Goal: Information Seeking & Learning: Learn about a topic

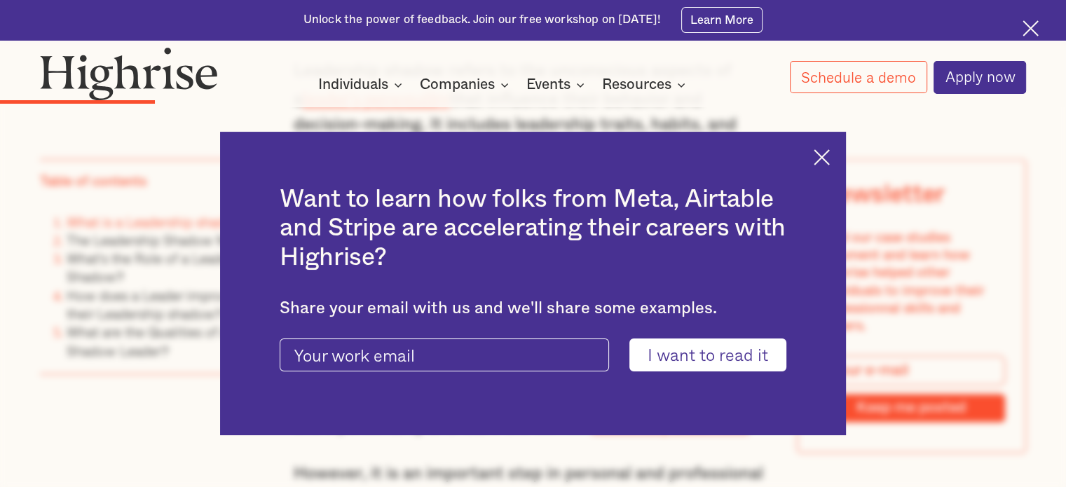
scroll to position [1710, 0]
click at [830, 151] on img at bounding box center [822, 157] width 16 height 16
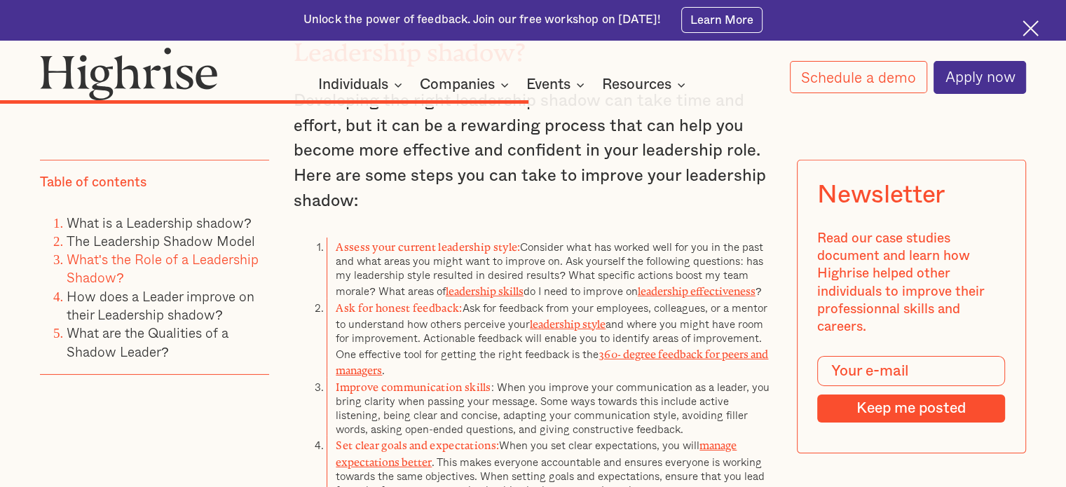
scroll to position [4430, 0]
click at [497, 379] on li "Improve communication skills : When you improve your communication as a leader,…" at bounding box center [550, 408] width 446 height 59
click at [596, 379] on li "Improve communication skills : When you improve your communication as a leader,…" at bounding box center [550, 408] width 446 height 59
click at [625, 379] on li "Improve communication skills : When you improve your communication as a leader,…" at bounding box center [550, 408] width 446 height 59
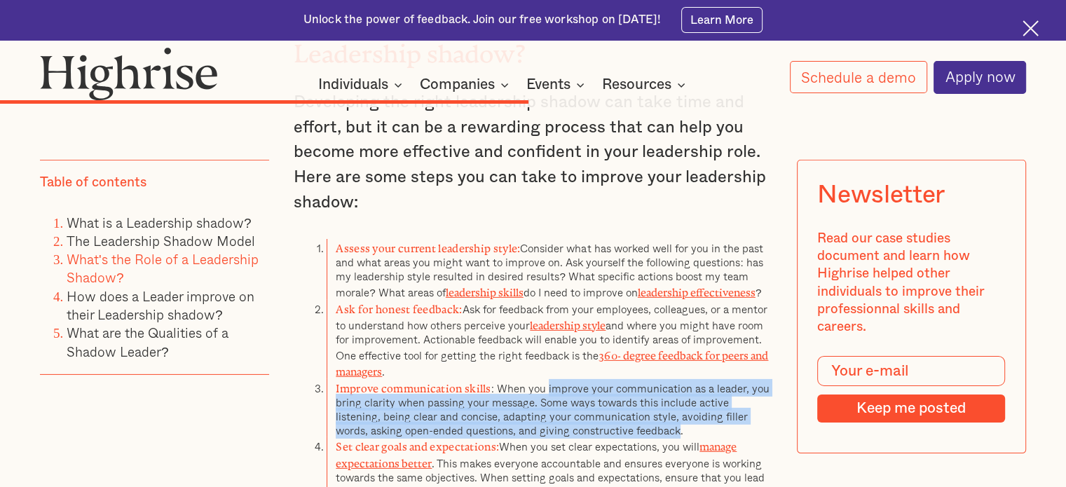
drag, startPoint x: 610, startPoint y: 362, endPoint x: 548, endPoint y: 319, distance: 75.4
click at [548, 379] on li "Improve communication skills : When you improve your communication as a leader,…" at bounding box center [550, 408] width 446 height 59
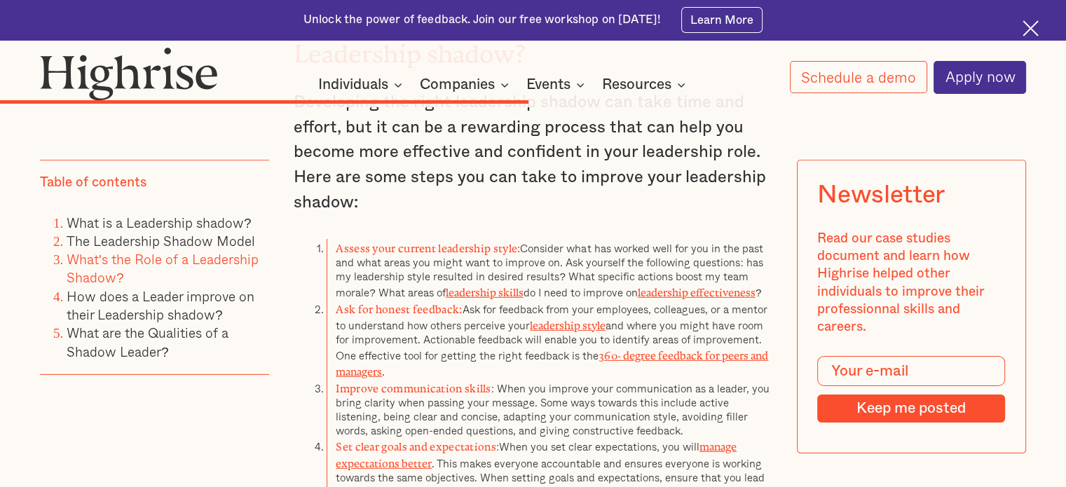
click at [540, 239] on li "Assess your current leadership style: Consider what has worked well for you in …" at bounding box center [550, 269] width 446 height 61
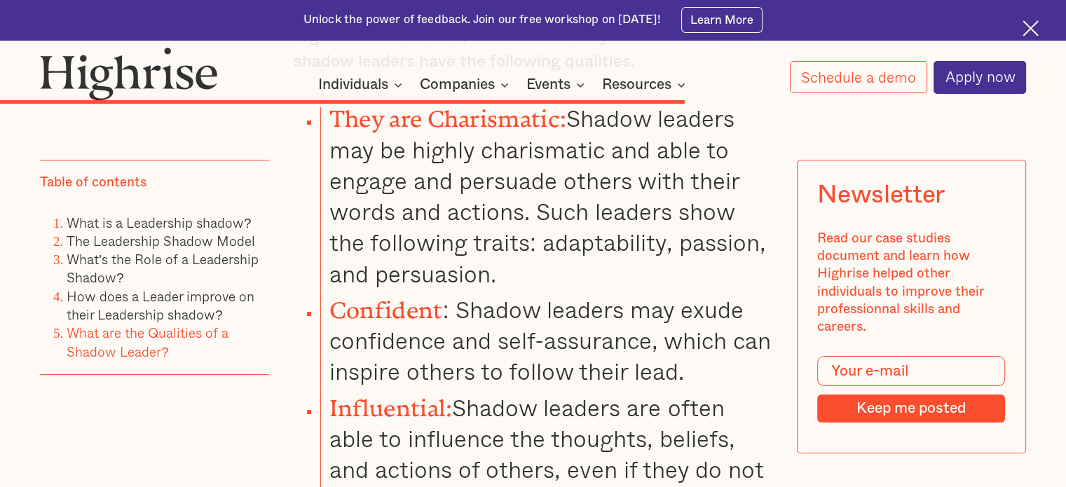
scroll to position [5965, 0]
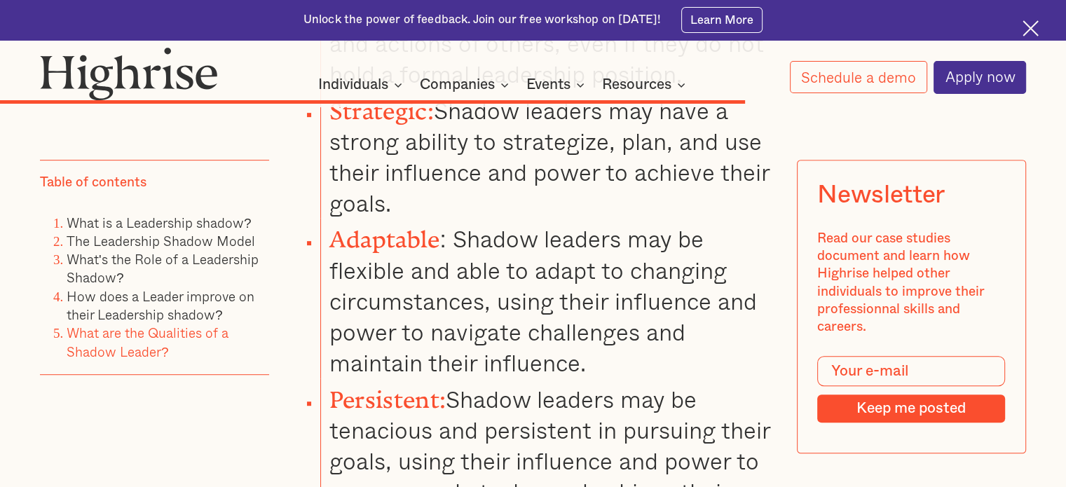
click at [1031, 20] on img at bounding box center [1031, 28] width 16 height 16
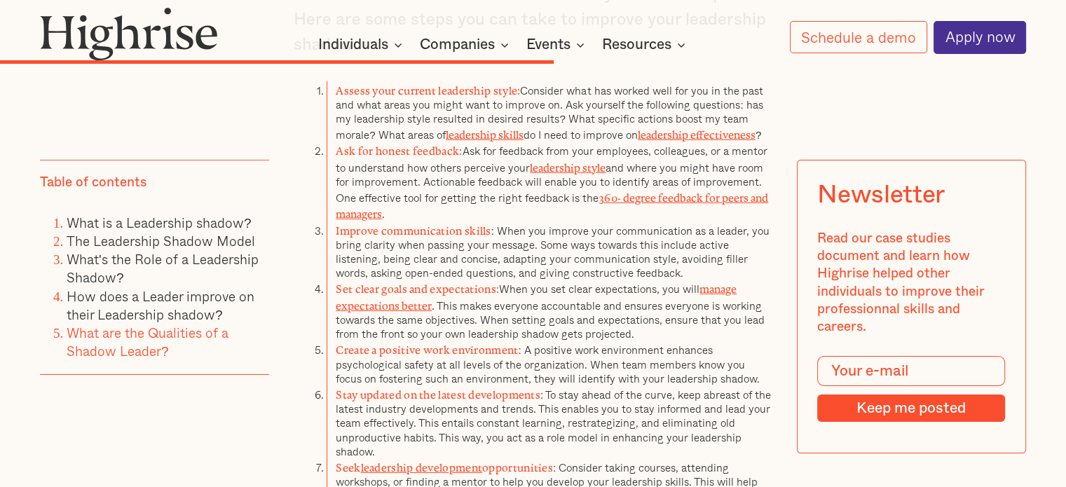
scroll to position [4570, 0]
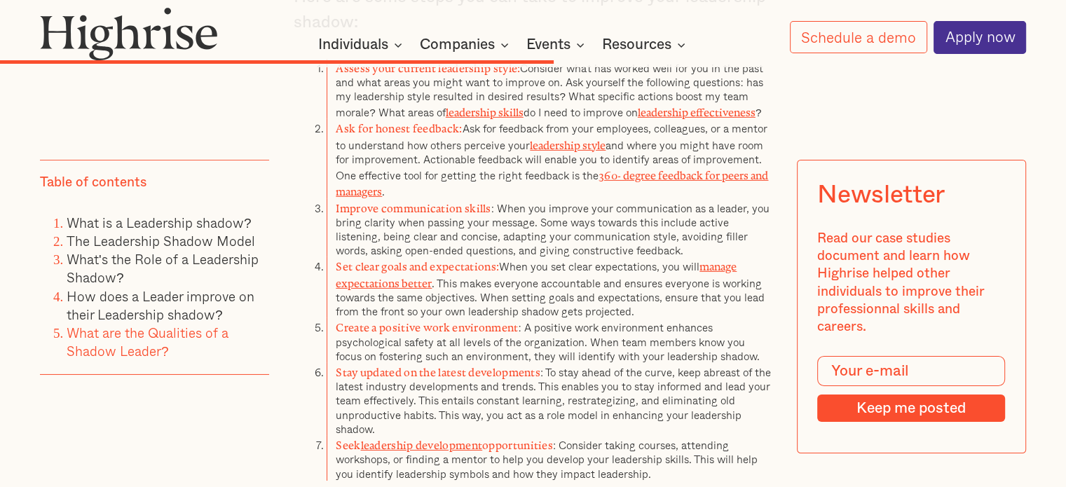
click at [539, 199] on li "Improve communication skills : When you improve your communication as a leader,…" at bounding box center [550, 228] width 446 height 59
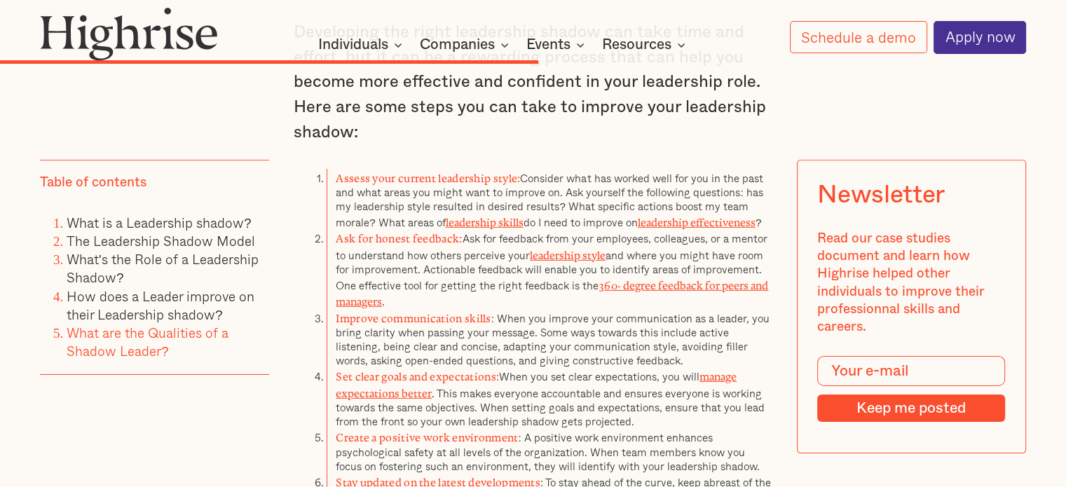
scroll to position [4458, 0]
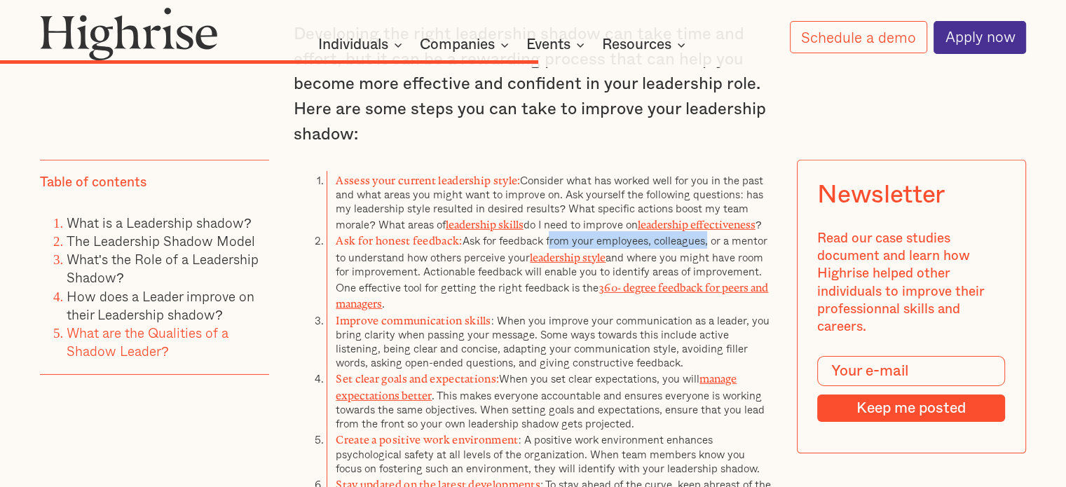
drag, startPoint x: 548, startPoint y: 176, endPoint x: 709, endPoint y: 175, distance: 160.5
click at [709, 231] on li "Ask for honest feedback: Ask for feedback from your employees, colleagues, or a…" at bounding box center [550, 270] width 446 height 79
copy li "from your employees, colleagues"
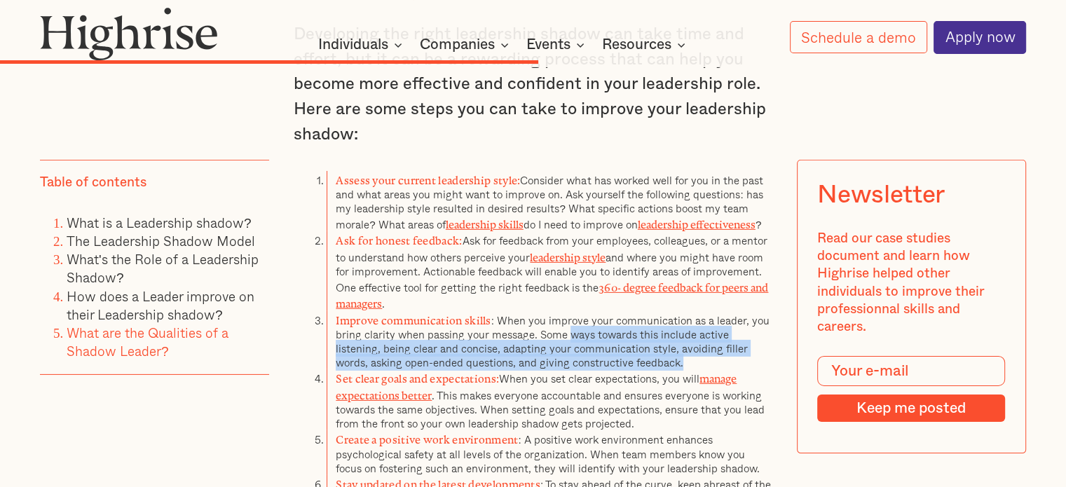
drag, startPoint x: 569, startPoint y: 261, endPoint x: 617, endPoint y: 291, distance: 56.4
click at [617, 311] on li "Improve communication skills : When you improve your communication as a leader,…" at bounding box center [550, 340] width 446 height 59
copy li "ways towards this include active listening, being clear and concise, adapting y…"
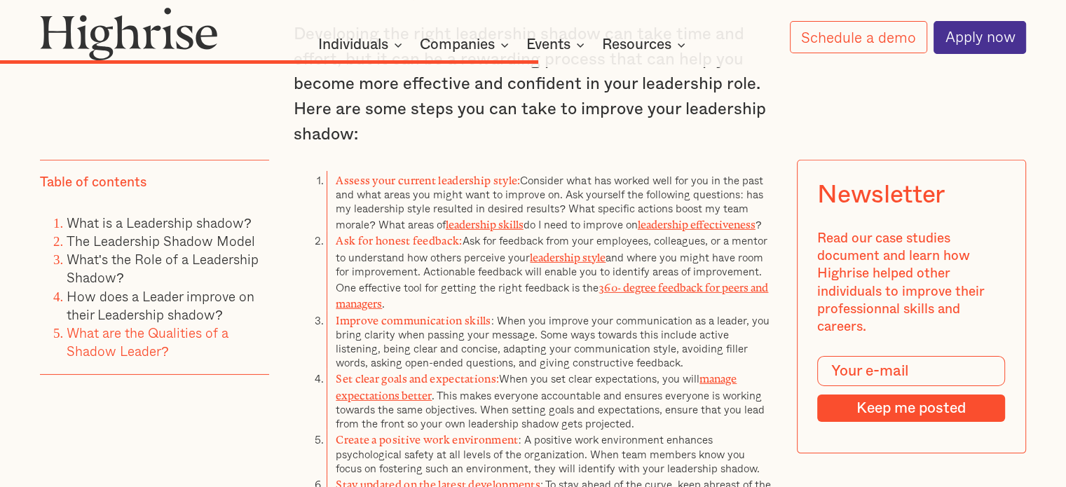
click at [529, 430] on li "Create a positive work environment : A positive work environment enhances psych…" at bounding box center [550, 452] width 446 height 45
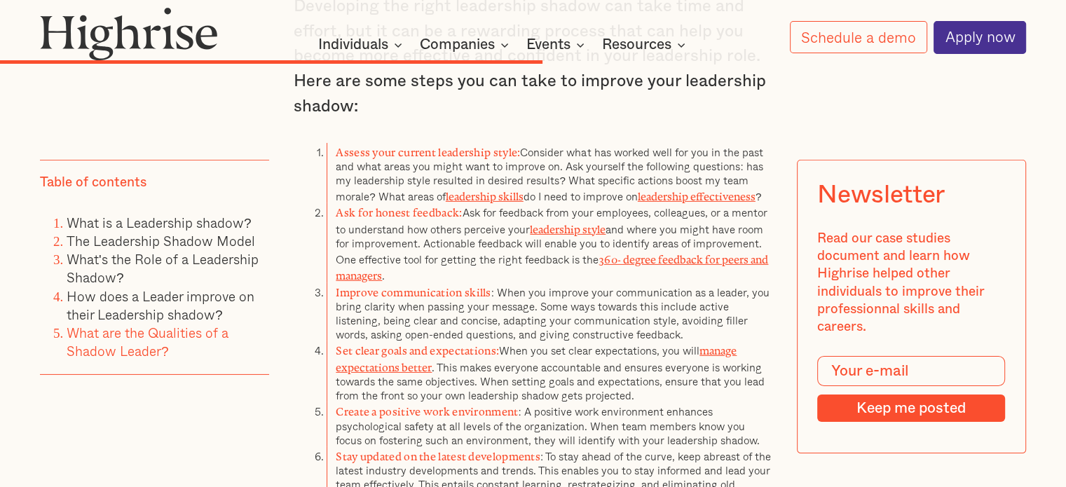
scroll to position [4542, 0]
